Goal: Task Accomplishment & Management: Use online tool/utility

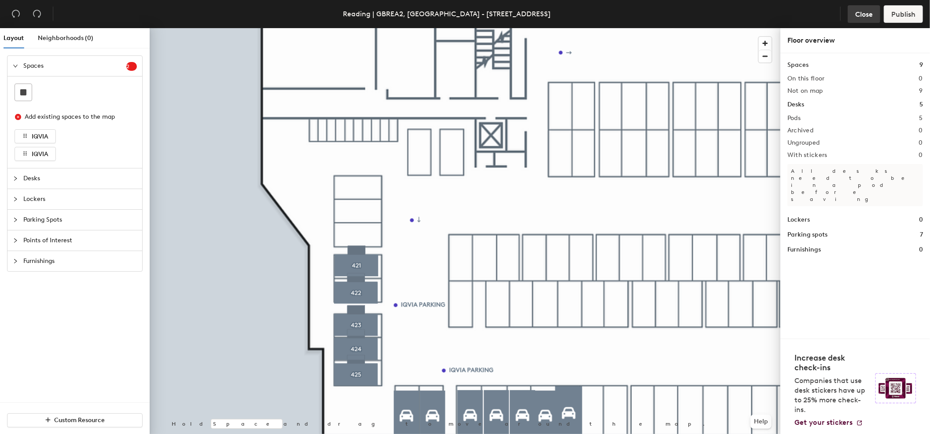
click at [870, 15] on span "Close" at bounding box center [864, 14] width 18 height 8
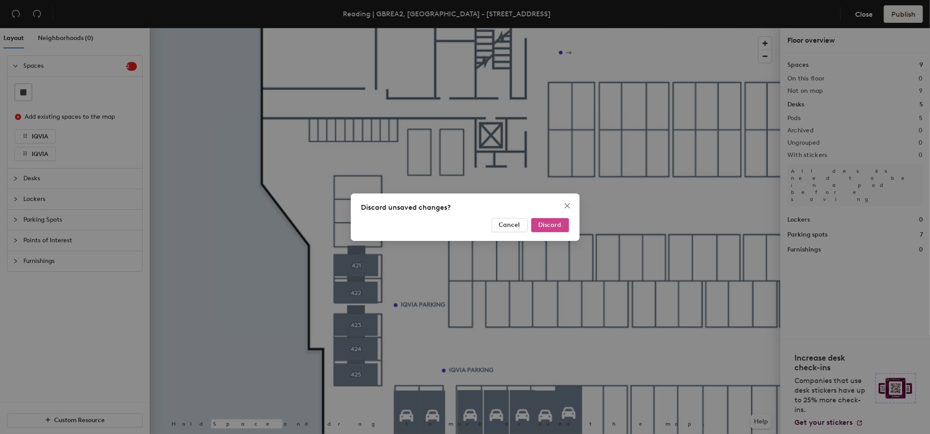
click at [557, 224] on span "Discard" at bounding box center [550, 224] width 23 height 7
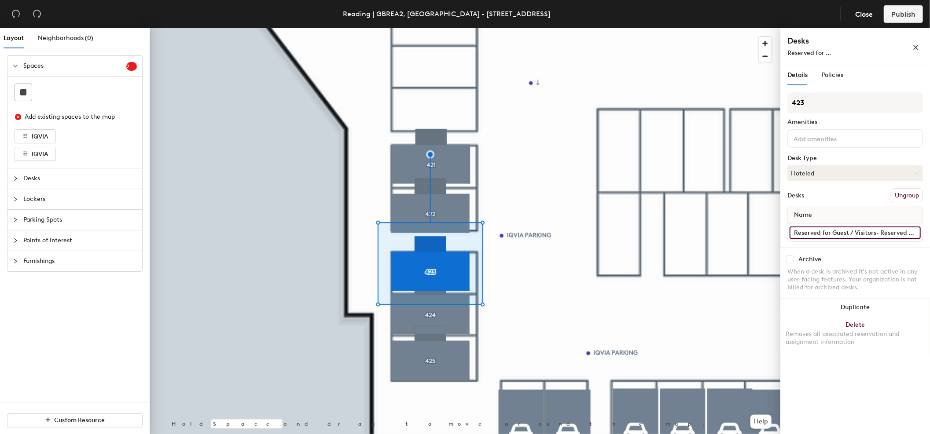
click at [835, 227] on input "Reserved for Guest / Visitors- Reserved for Guest/Visitor - Contact Reading Rec…" at bounding box center [854, 233] width 131 height 12
click at [870, 232] on input "Reserved for Guest / Visitors- Reserved for Guest/Visitor - Contact Reading Rec…" at bounding box center [854, 233] width 131 height 12
drag, startPoint x: 858, startPoint y: 232, endPoint x: 934, endPoint y: 232, distance: 75.7
click at [929, 232] on html "Skip navigation Schedule Office People Analytics Visits Deliveries Services Man…" at bounding box center [465, 217] width 930 height 434
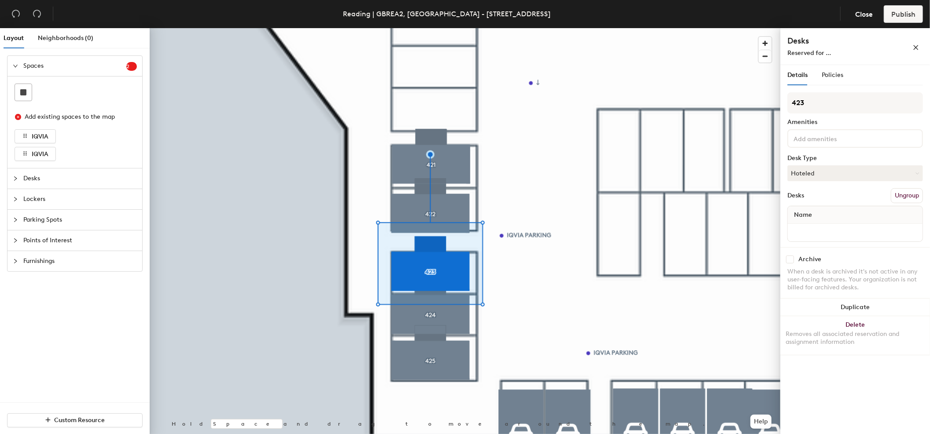
scroll to position [0, 0]
click at [807, 232] on input "Reserved for Guest / Visitors- Reserved for Guest/Visitor - Contact Reading Rec…" at bounding box center [854, 233] width 131 height 12
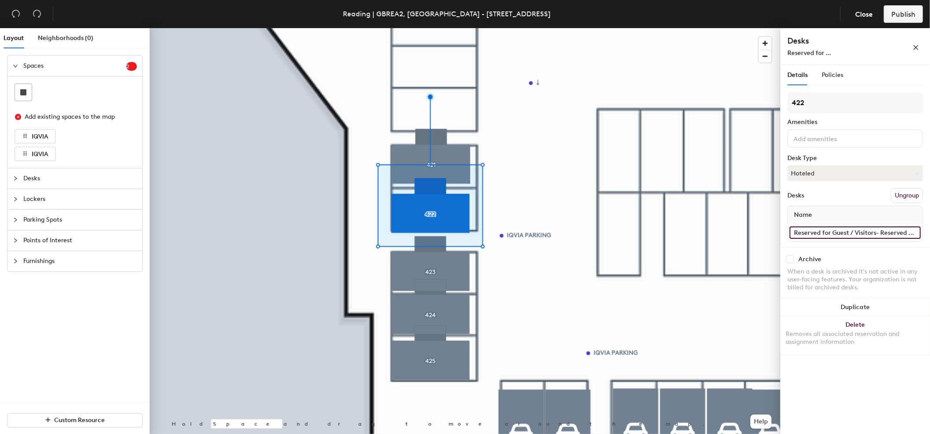
click at [841, 232] on input "Reserved for Guest / Visitors- Reserved for Guest/Visitor - Contact Reading Rec…" at bounding box center [854, 233] width 131 height 12
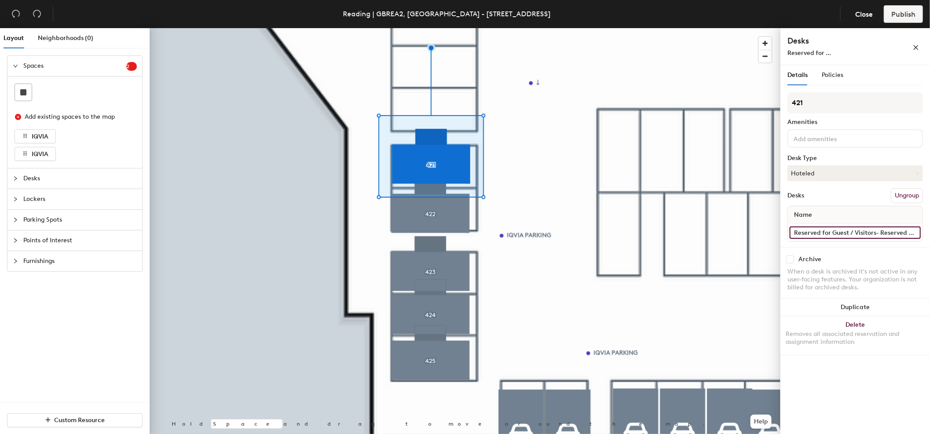
click at [852, 231] on input "Reserved for Guest / Visitors- Reserved for Guest/Visitor - Contact Reading Rec…" at bounding box center [854, 233] width 131 height 12
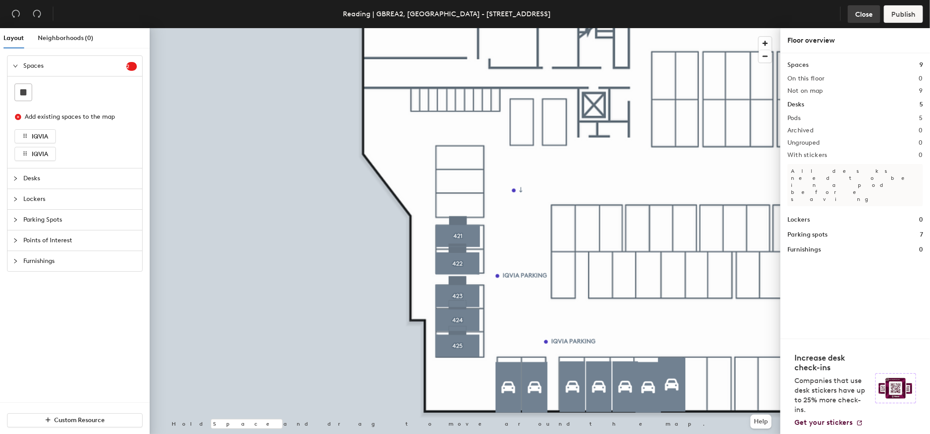
click at [861, 12] on span "Close" at bounding box center [864, 14] width 18 height 8
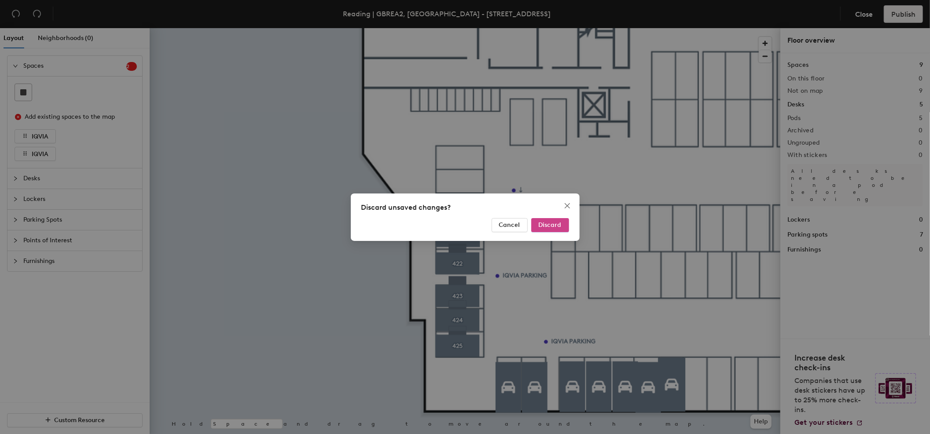
click at [551, 226] on span "Discard" at bounding box center [550, 224] width 23 height 7
